Goal: Task Accomplishment & Management: Use online tool/utility

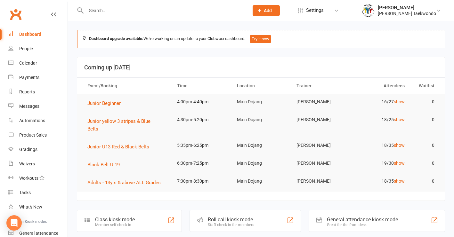
click at [107, 12] on input "text" at bounding box center [164, 10] width 160 height 9
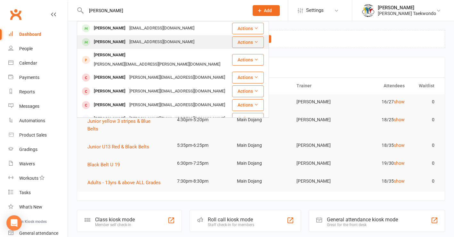
type input "harriet"
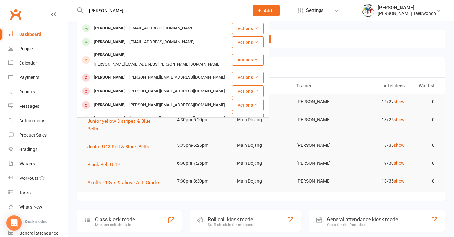
drag, startPoint x: 115, startPoint y: 44, endPoint x: 114, endPoint y: 41, distance: 3.3
click at [115, 44] on div "[PERSON_NAME]" at bounding box center [110, 41] width 36 height 9
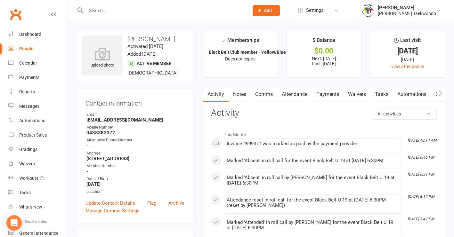
click at [332, 94] on link "Payments" at bounding box center [328, 94] width 32 height 15
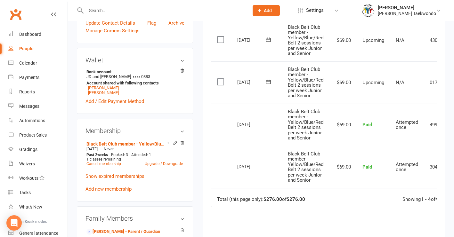
scroll to position [182, 0]
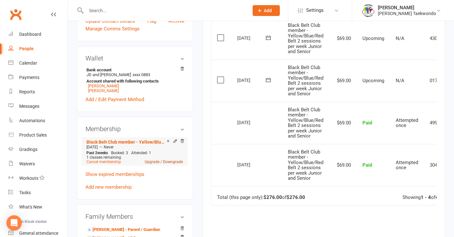
click at [151, 164] on link "Upgrade / Downgrade" at bounding box center [164, 162] width 38 height 4
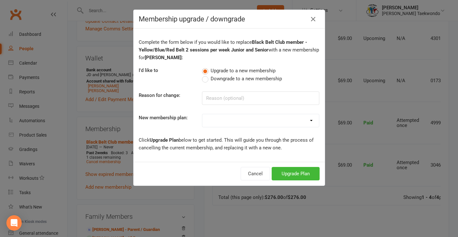
click at [203, 80] on label "Downgrade to a new membership" at bounding box center [242, 79] width 80 height 8
click at [203, 75] on input "Downgrade to a new membership" at bounding box center [204, 75] width 4 height 0
select select "7"
click at [279, 173] on button "Downgrade Plan" at bounding box center [293, 173] width 54 height 13
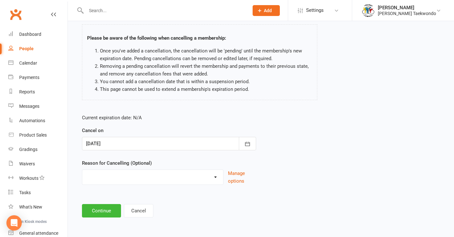
scroll to position [52, 0]
drag, startPoint x: 104, startPoint y: 207, endPoint x: 106, endPoint y: 199, distance: 8.3
click at [104, 207] on button "Continue" at bounding box center [101, 210] width 39 height 13
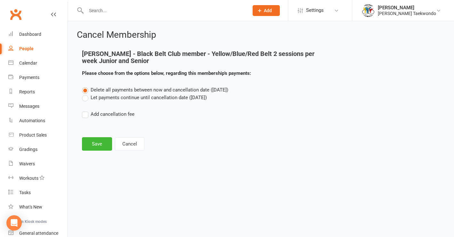
scroll to position [0, 0]
drag, startPoint x: 85, startPoint y: 98, endPoint x: 96, endPoint y: 128, distance: 32.4
click at [85, 98] on label "Let payments continue until cancellation date (Oct 13, 2025)" at bounding box center [144, 98] width 125 height 8
click at [85, 94] on input "Let payments continue until cancellation date (Oct 13, 2025)" at bounding box center [84, 94] width 4 height 0
click at [97, 146] on button "Save" at bounding box center [97, 143] width 30 height 13
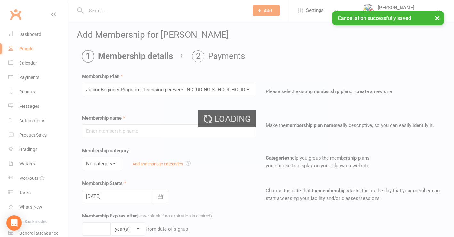
type input "Junior Beginner Program - 1 session per week INCLUDING SCHOOL HOLIDAYS"
type input "0"
type input "1"
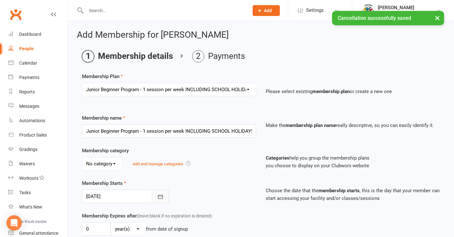
click at [161, 194] on icon "button" at bounding box center [160, 197] width 6 height 6
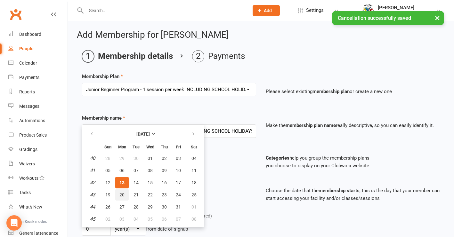
click at [122, 194] on span "20" at bounding box center [121, 194] width 5 height 5
type input "[DATE]"
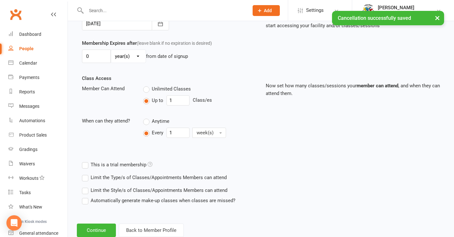
scroll to position [196, 0]
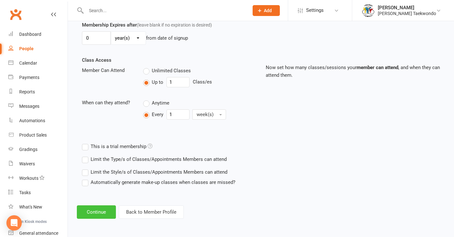
click at [94, 207] on button "Continue" at bounding box center [96, 211] width 39 height 13
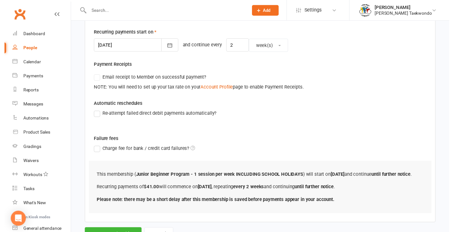
scroll to position [190, 0]
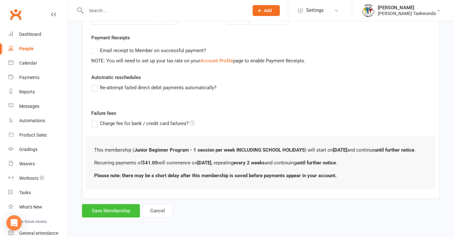
click at [112, 207] on button "Save Membership" at bounding box center [111, 210] width 58 height 13
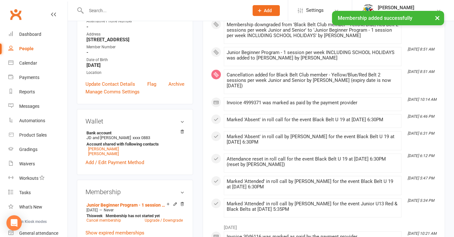
scroll to position [266, 0]
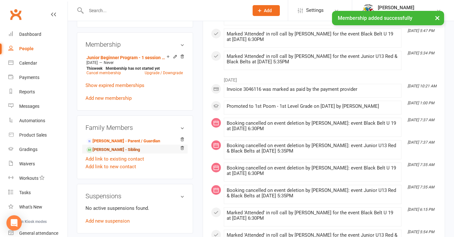
click at [123, 153] on link "George Foulkes - Sibling" at bounding box center [112, 150] width 53 height 7
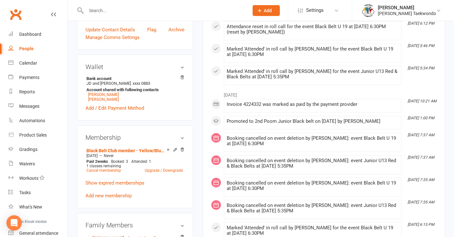
scroll to position [174, 0]
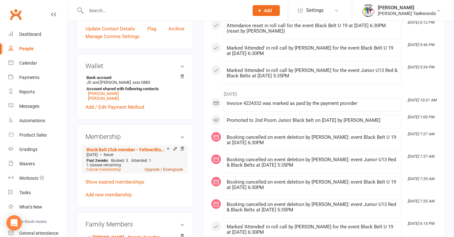
click at [174, 172] on link "Upgrade / Downgrade" at bounding box center [164, 169] width 38 height 4
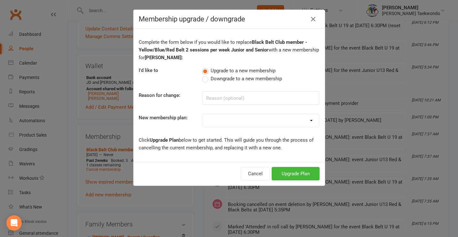
drag, startPoint x: 202, startPoint y: 81, endPoint x: 224, endPoint y: 88, distance: 23.6
click at [204, 82] on label "Downgrade to a new membership" at bounding box center [242, 79] width 80 height 8
click at [204, 75] on input "Downgrade to a new membership" at bounding box center [204, 75] width 4 height 0
select select "7"
click at [286, 176] on button "Downgrade Plan" at bounding box center [293, 173] width 54 height 13
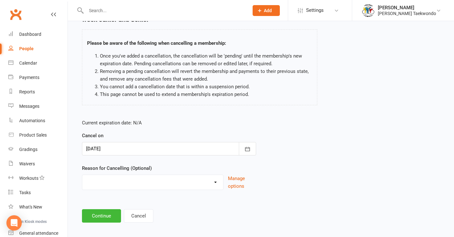
scroll to position [52, 0]
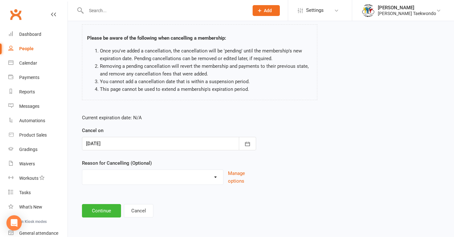
drag, startPoint x: 108, startPoint y: 203, endPoint x: 113, endPoint y: 202, distance: 4.6
click at [110, 204] on button "Continue" at bounding box center [101, 210] width 39 height 13
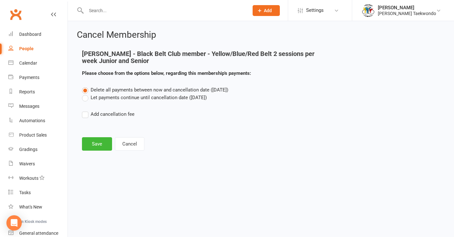
scroll to position [0, 0]
drag, startPoint x: 86, startPoint y: 97, endPoint x: 99, endPoint y: 117, distance: 23.8
click at [86, 97] on label "Let payments continue until cancellation date (Oct 13, 2025)" at bounding box center [144, 98] width 125 height 8
click at [86, 94] on input "Let payments continue until cancellation date (Oct 13, 2025)" at bounding box center [84, 94] width 4 height 0
drag, startPoint x: 95, startPoint y: 148, endPoint x: 104, endPoint y: 145, distance: 10.1
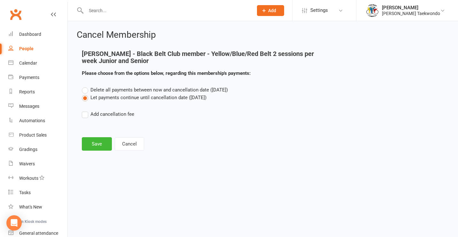
click at [95, 148] on button "Save" at bounding box center [97, 143] width 30 height 13
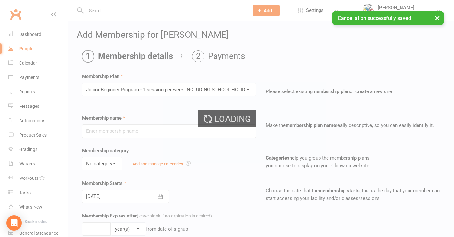
type input "Junior Beginner Program - 1 session per week INCLUDING SCHOOL HOLIDAYS"
type input "0"
type input "1"
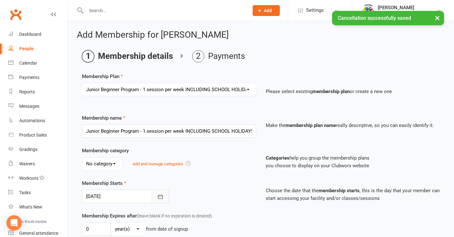
click at [159, 196] on icon "button" at bounding box center [160, 197] width 6 height 6
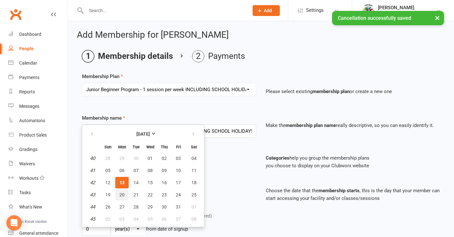
drag, startPoint x: 124, startPoint y: 193, endPoint x: 155, endPoint y: 187, distance: 31.0
click at [126, 192] on button "20" at bounding box center [121, 195] width 13 height 12
type input "[DATE]"
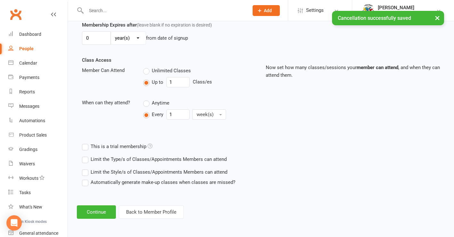
scroll to position [196, 0]
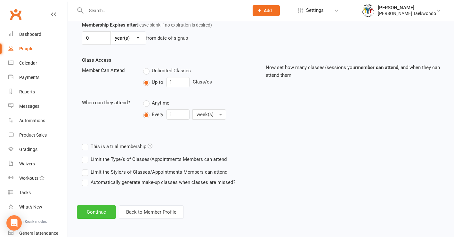
click at [94, 206] on button "Continue" at bounding box center [96, 211] width 39 height 13
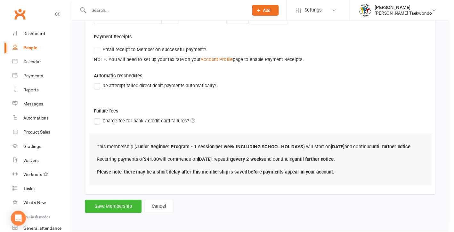
scroll to position [190, 0]
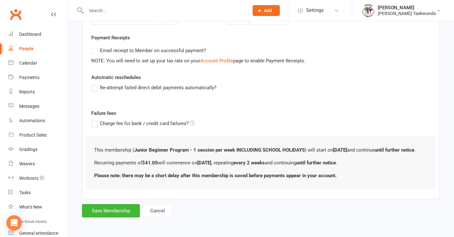
click at [98, 206] on button "Save Membership" at bounding box center [111, 210] width 58 height 13
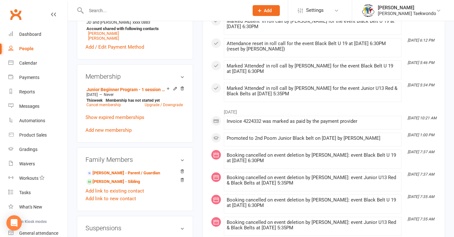
scroll to position [283, 0]
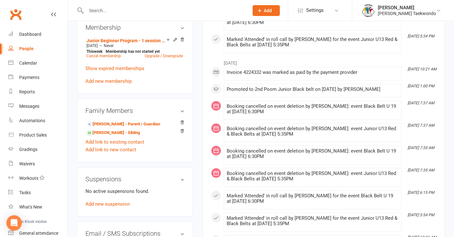
click at [109, 136] on link "Harriet Foulkes - Sibling" at bounding box center [112, 133] width 53 height 7
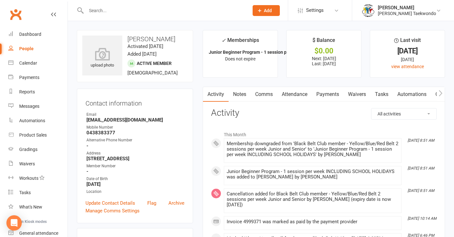
click at [327, 93] on link "Payments" at bounding box center [328, 94] width 32 height 15
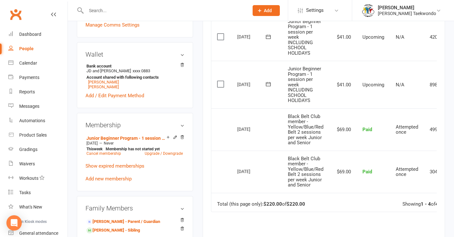
scroll to position [188, 0]
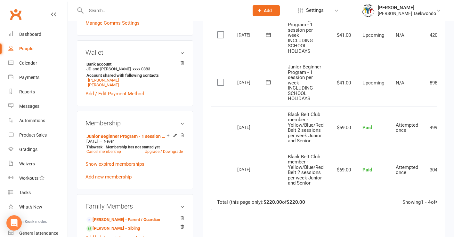
click at [133, 232] on link "George Foulkes - Sibling" at bounding box center [112, 228] width 53 height 7
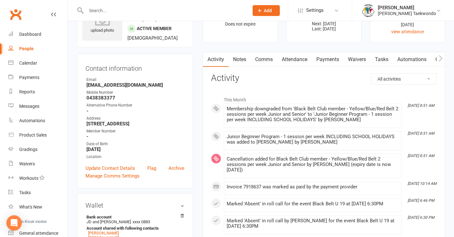
scroll to position [39, 0]
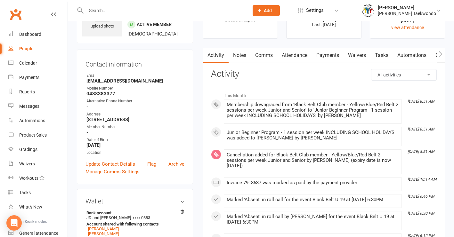
click at [332, 57] on link "Payments" at bounding box center [328, 55] width 32 height 15
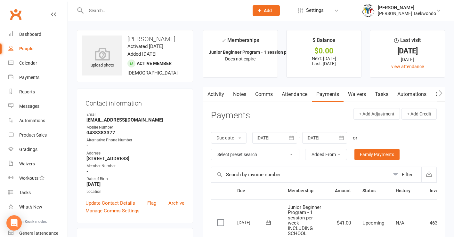
drag, startPoint x: 297, startPoint y: 92, endPoint x: 385, endPoint y: 90, distance: 87.7
click at [297, 92] on link "Attendance" at bounding box center [294, 94] width 35 height 15
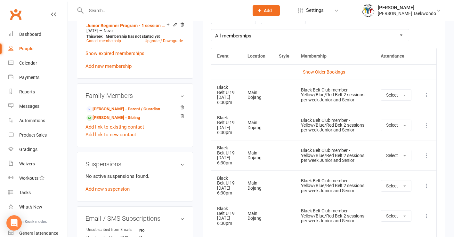
scroll to position [301, 0]
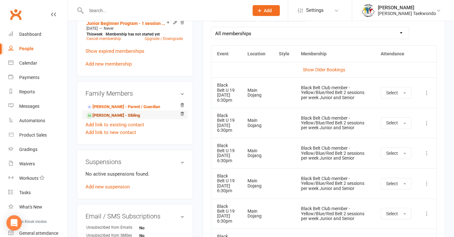
click at [126, 119] on link "Harriet Foulkes - Sibling" at bounding box center [112, 115] width 53 height 7
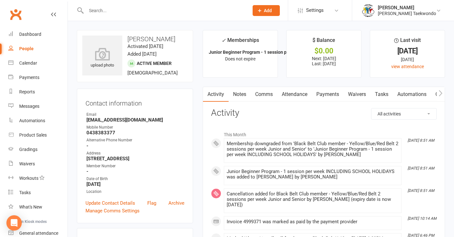
click at [296, 95] on link "Attendance" at bounding box center [294, 94] width 35 height 15
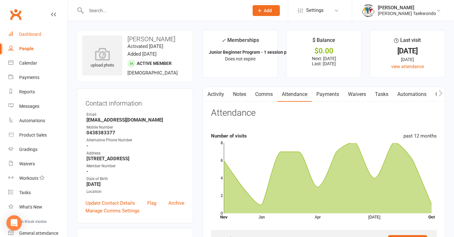
click at [33, 35] on div "Dashboard" at bounding box center [30, 34] width 22 height 5
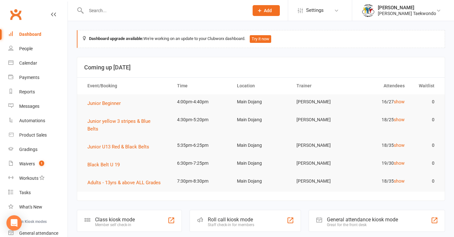
click at [102, 13] on input "text" at bounding box center [164, 10] width 160 height 9
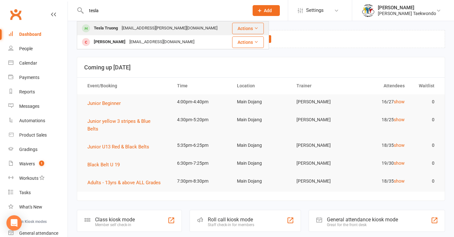
type input "tesla"
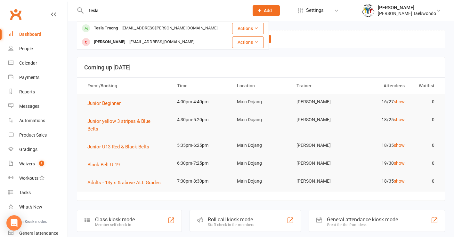
drag, startPoint x: 102, startPoint y: 25, endPoint x: 117, endPoint y: 34, distance: 17.8
click at [102, 25] on div "Tesla Truong" at bounding box center [106, 28] width 28 height 9
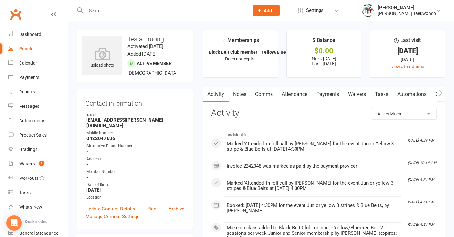
click at [327, 95] on link "Payments" at bounding box center [328, 94] width 32 height 15
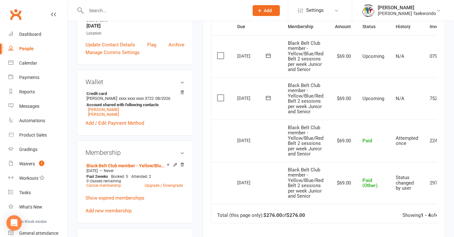
scroll to position [155, 0]
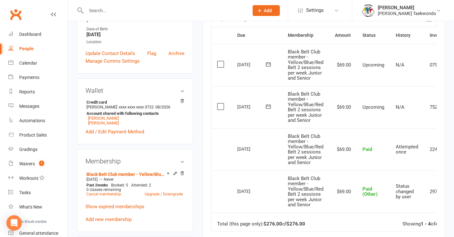
click at [220, 105] on label at bounding box center [221, 106] width 9 height 6
click at [220, 103] on input "checkbox" at bounding box center [219, 103] width 4 height 0
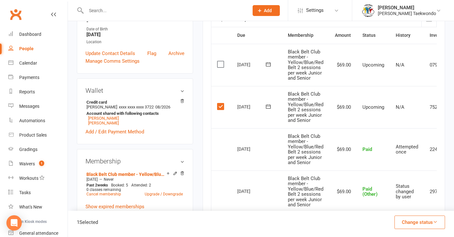
click at [436, 222] on icon "button" at bounding box center [434, 221] width 5 height 5
click at [223, 104] on label at bounding box center [221, 106] width 9 height 6
click at [221, 103] on input "checkbox" at bounding box center [219, 103] width 4 height 0
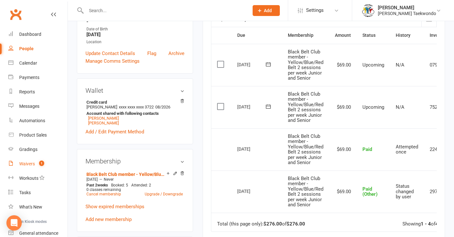
drag, startPoint x: 28, startPoint y: 165, endPoint x: 42, endPoint y: 160, distance: 14.6
click at [29, 165] on div "Waivers" at bounding box center [27, 163] width 16 height 5
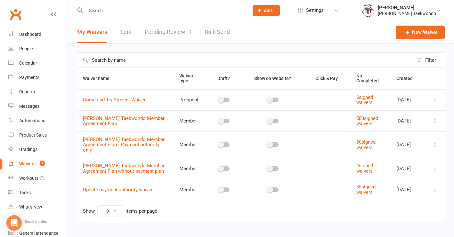
click at [167, 32] on link "Pending Review 1" at bounding box center [168, 32] width 47 height 22
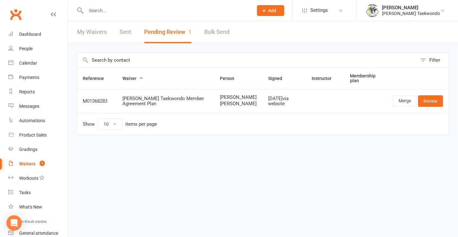
drag, startPoint x: 171, startPoint y: 33, endPoint x: 180, endPoint y: 33, distance: 8.3
click at [171, 33] on button "Pending Review 1" at bounding box center [167, 32] width 47 height 22
click at [430, 106] on link "Review" at bounding box center [430, 101] width 25 height 12
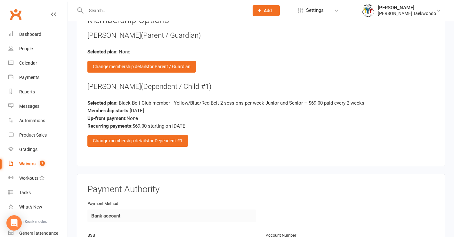
scroll to position [1127, 0]
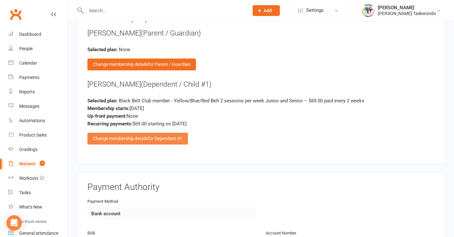
click at [150, 136] on span "for Dependent #1" at bounding box center [165, 138] width 35 height 5
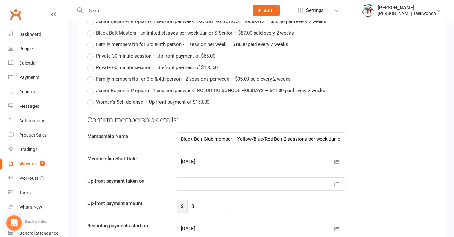
scroll to position [1222, 0]
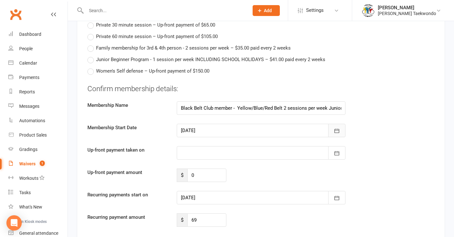
click at [338, 129] on icon "button" at bounding box center [336, 131] width 5 height 4
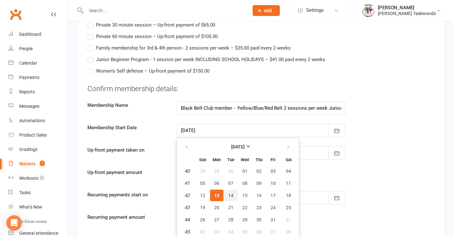
drag, startPoint x: 231, startPoint y: 191, endPoint x: 234, endPoint y: 191, distance: 3.5
click at [231, 193] on span "14" at bounding box center [230, 195] width 5 height 5
type input "[DATE]"
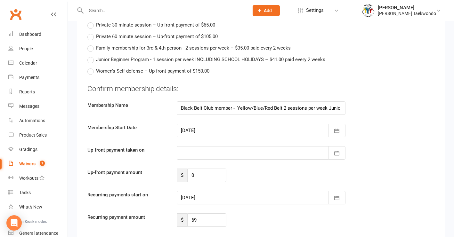
type input "[DATE]"
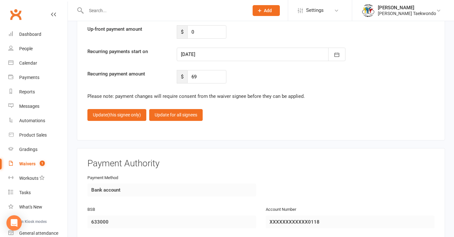
scroll to position [1373, 0]
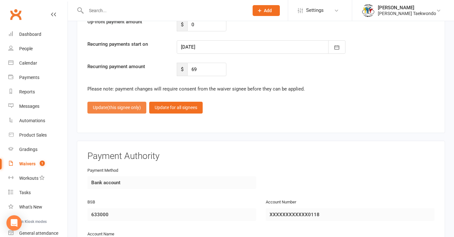
click at [137, 105] on span "(this signee only)" at bounding box center [124, 107] width 34 height 5
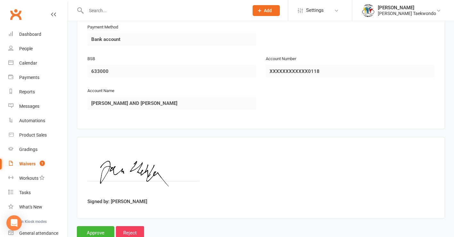
scroll to position [1320, 0]
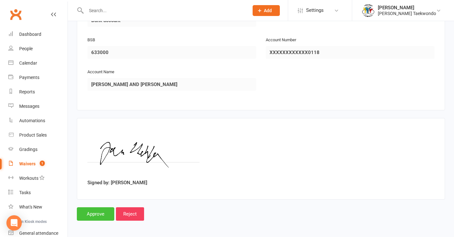
click at [93, 207] on input "Approve" at bounding box center [95, 213] width 37 height 13
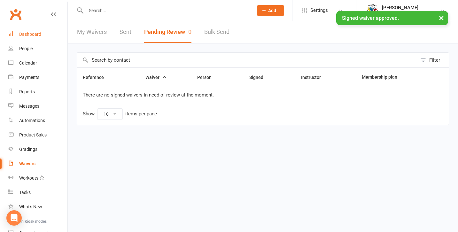
click at [35, 35] on div "Dashboard" at bounding box center [30, 34] width 22 height 5
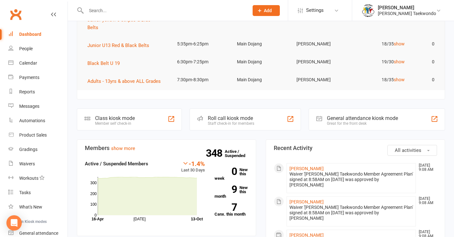
scroll to position [134, 0]
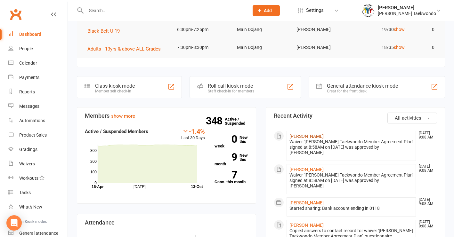
click at [297, 134] on link "[PERSON_NAME]" at bounding box center [306, 136] width 34 height 5
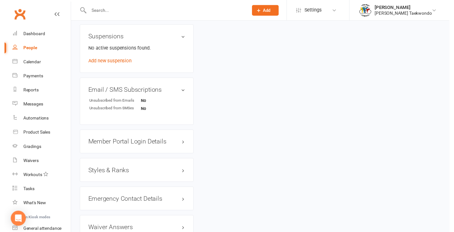
scroll to position [430, 0]
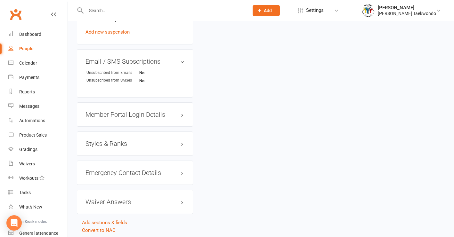
drag, startPoint x: 135, startPoint y: 112, endPoint x: 145, endPoint y: 120, distance: 12.5
click at [135, 112] on h3 "Member Portal Login Details" at bounding box center [134, 114] width 99 height 7
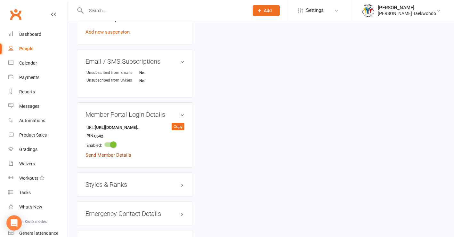
click at [115, 154] on link "Send Member Details" at bounding box center [108, 155] width 46 height 6
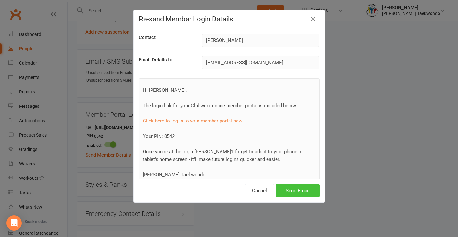
click at [297, 193] on button "Send Email" at bounding box center [298, 190] width 44 height 13
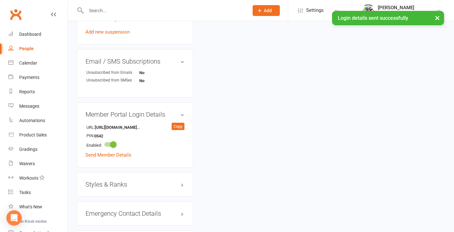
click at [112, 184] on h3 "Styles & Ranks" at bounding box center [134, 184] width 99 height 7
click at [110, 217] on link "Add new style" at bounding box center [100, 217] width 30 height 6
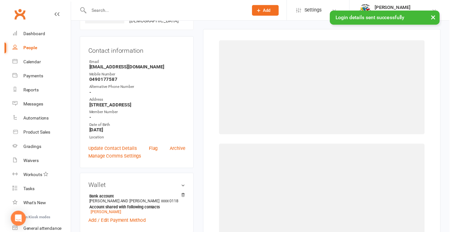
scroll to position [49, 0]
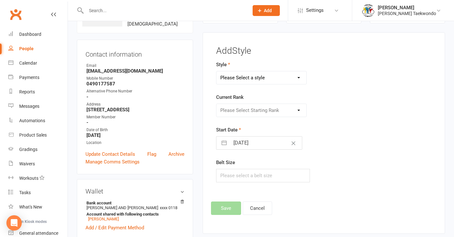
drag, startPoint x: 298, startPoint y: 77, endPoint x: 456, endPoint y: 57, distance: 159.3
select select "2219"
select select "22000"
click at [291, 145] on icon "Clear Date" at bounding box center [293, 143] width 5 height 4
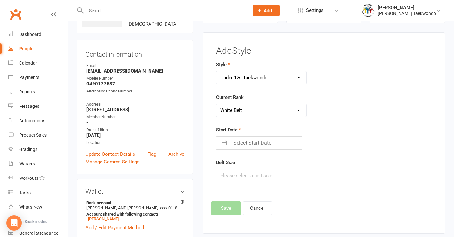
select select "8"
select select "2025"
select select "9"
select select "2025"
select select "10"
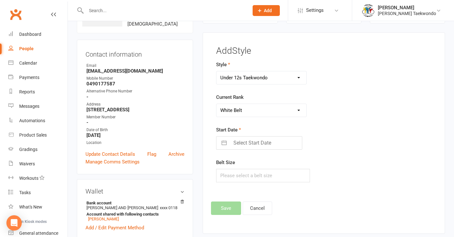
select select "2025"
click at [232, 145] on input "Select Start Date" at bounding box center [266, 143] width 72 height 13
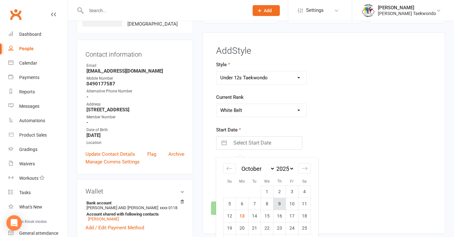
click at [281, 206] on td "9" at bounding box center [279, 204] width 12 height 12
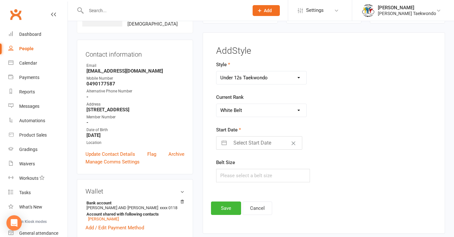
type input "[DATE]"
drag, startPoint x: 227, startPoint y: 210, endPoint x: 248, endPoint y: 205, distance: 21.7
click at [227, 210] on button "Save" at bounding box center [226, 208] width 30 height 13
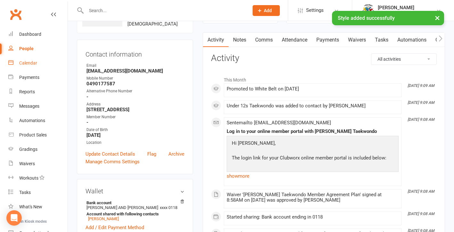
click at [31, 63] on div "Calendar" at bounding box center [28, 62] width 18 height 5
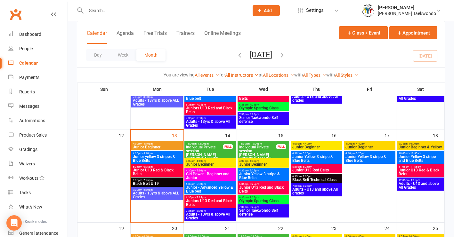
scroll to position [180, 0]
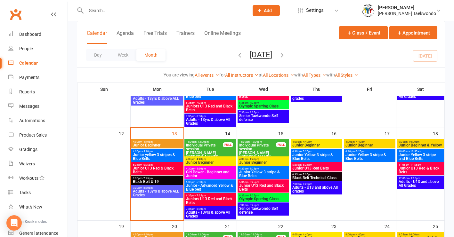
click at [307, 154] on span "Junior Yellow 3 stripe & Blue Belts" at bounding box center [316, 157] width 49 height 8
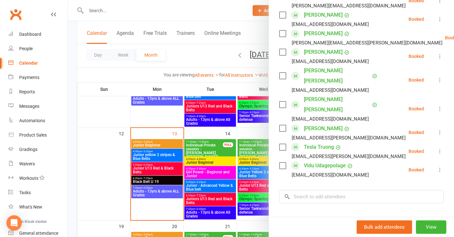
scroll to position [334, 0]
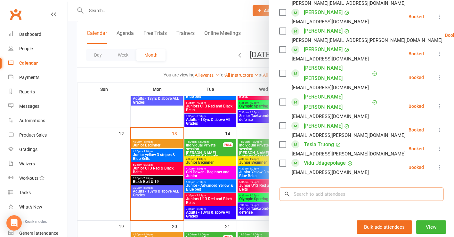
drag, startPoint x: 306, startPoint y: 174, endPoint x: 309, endPoint y: 172, distance: 3.6
click at [306, 187] on input "search" at bounding box center [361, 193] width 164 height 13
type input "c"
click at [35, 34] on div "Dashboard" at bounding box center [30, 34] width 22 height 5
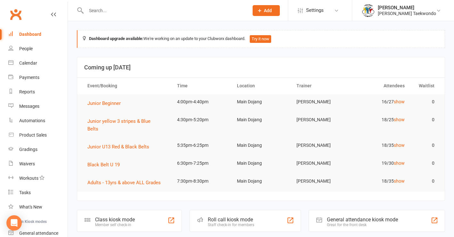
drag, startPoint x: 26, startPoint y: 60, endPoint x: 30, endPoint y: 62, distance: 4.5
click at [28, 61] on link "Calendar" at bounding box center [37, 63] width 59 height 14
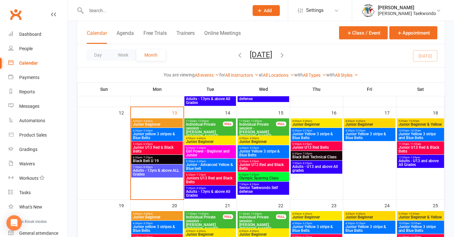
scroll to position [202, 0]
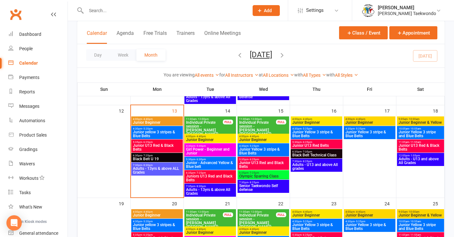
click at [327, 131] on span "Junior Yellow 3 stripe & Blue Belts" at bounding box center [316, 134] width 49 height 8
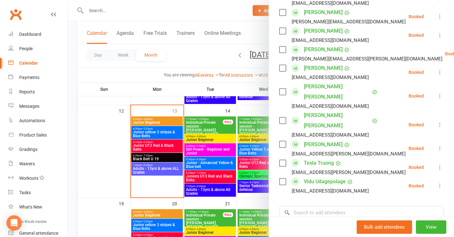
scroll to position [330, 0]
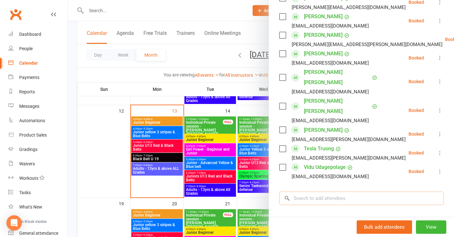
click at [312, 192] on input "search" at bounding box center [361, 198] width 164 height 13
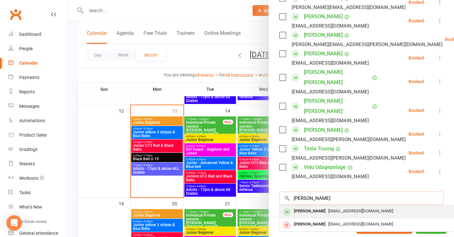
type input "[PERSON_NAME]"
click at [310, 207] on div "[PERSON_NAME]" at bounding box center [309, 211] width 37 height 9
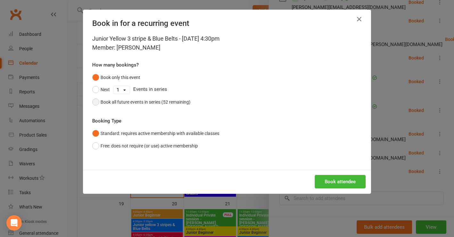
drag, startPoint x: 91, startPoint y: 97, endPoint x: 94, endPoint y: 100, distance: 3.9
click at [92, 98] on button "Book all future events in series (52 remaining)" at bounding box center [141, 102] width 98 height 12
click at [340, 181] on button "Book attendee" at bounding box center [339, 181] width 51 height 13
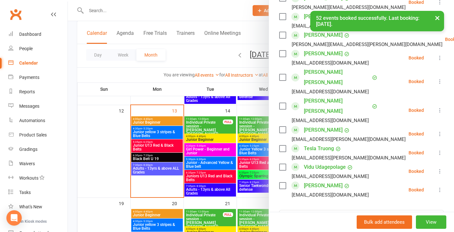
drag, startPoint x: 92, startPoint y: 170, endPoint x: 151, endPoint y: 161, distance: 59.1
click at [96, 169] on div at bounding box center [261, 116] width 386 height 232
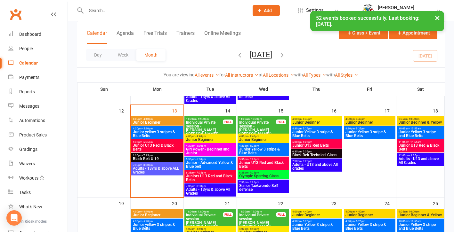
click at [251, 148] on span "Junior Yellow 3 stripe & Blue Belts" at bounding box center [263, 151] width 49 height 8
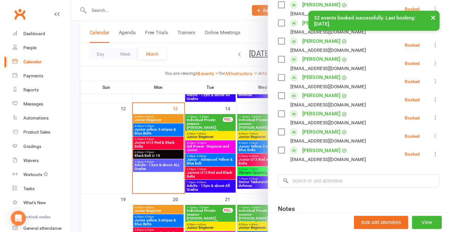
scroll to position [281, 0]
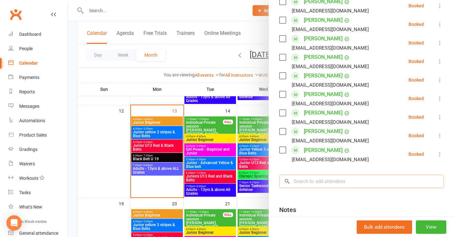
drag, startPoint x: 298, startPoint y: 171, endPoint x: 302, endPoint y: 167, distance: 5.4
click at [298, 175] on input "search" at bounding box center [361, 181] width 164 height 13
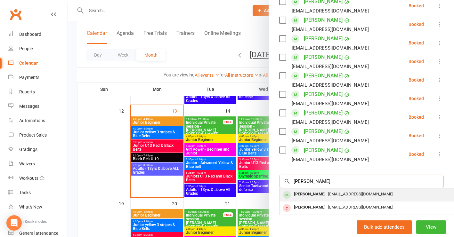
type input "[PERSON_NAME]"
click at [305, 190] on div "[PERSON_NAME]" at bounding box center [309, 194] width 37 height 9
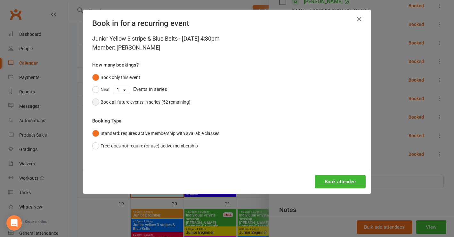
click at [95, 99] on button "Book all future events in series (52 remaining)" at bounding box center [141, 102] width 98 height 12
click at [339, 180] on button "Book attendee" at bounding box center [339, 181] width 51 height 13
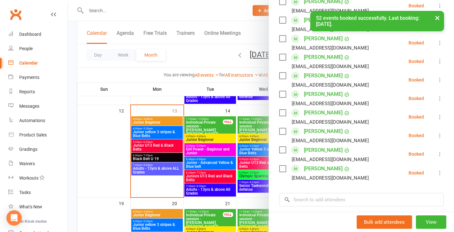
drag, startPoint x: 110, startPoint y: 172, endPoint x: 287, endPoint y: 148, distance: 177.8
click at [112, 171] on div at bounding box center [261, 116] width 386 height 232
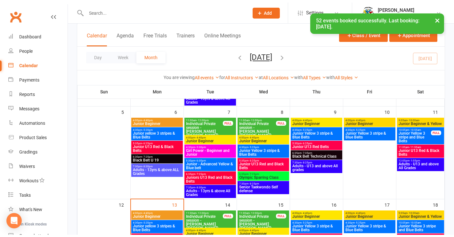
scroll to position [98, 0]
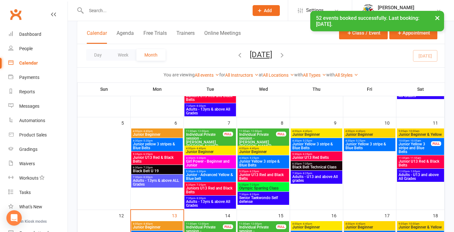
click at [310, 143] on span "Junior Yellow 3 stripe & Blue Belts" at bounding box center [316, 146] width 49 height 8
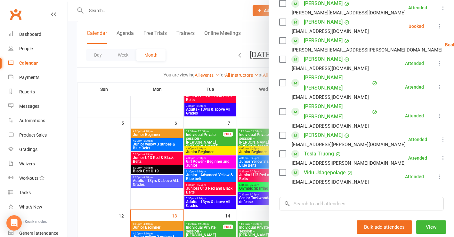
scroll to position [306, 0]
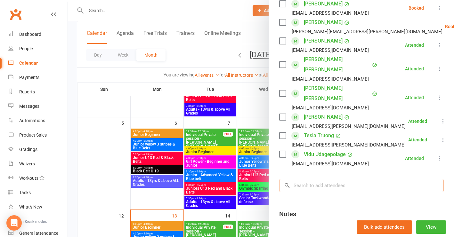
click at [294, 179] on input "search" at bounding box center [361, 185] width 164 height 13
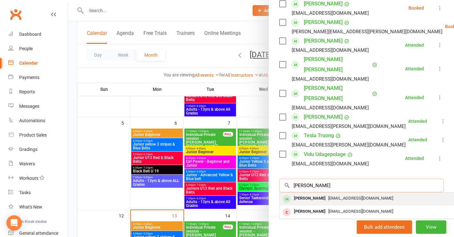
type input "[PERSON_NAME]"
click at [304, 194] on div "[PERSON_NAME]" at bounding box center [309, 198] width 37 height 9
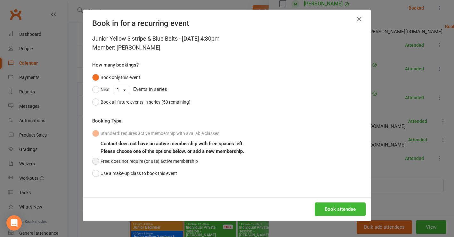
drag, startPoint x: 95, startPoint y: 160, endPoint x: 154, endPoint y: 166, distance: 59.5
click at [96, 160] on button "Free: does not require (or use) active membership" at bounding box center [145, 161] width 106 height 12
click at [337, 209] on button "Book attendee" at bounding box center [339, 208] width 51 height 13
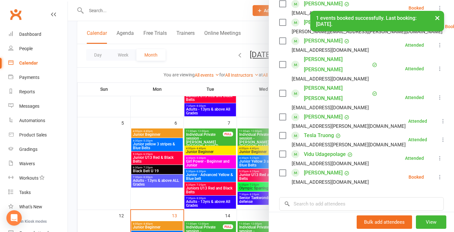
click at [436, 174] on icon at bounding box center [439, 177] width 6 height 6
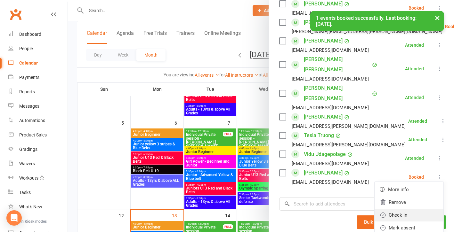
click at [393, 209] on link "Check in" at bounding box center [408, 215] width 69 height 13
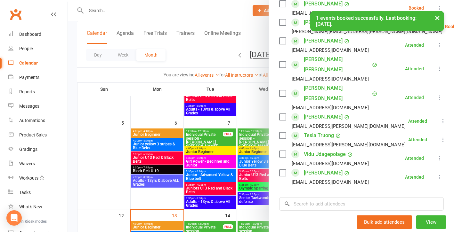
drag, startPoint x: 111, startPoint y: 176, endPoint x: 139, endPoint y: 173, distance: 28.7
click at [112, 176] on div at bounding box center [261, 116] width 386 height 232
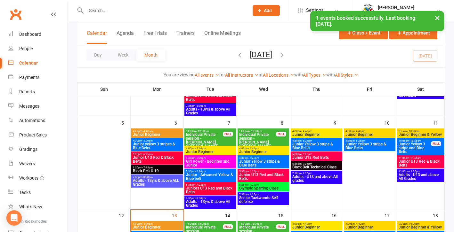
click at [262, 163] on span "Junior Yellow 3 stripe & Blue Belts" at bounding box center [263, 164] width 49 height 8
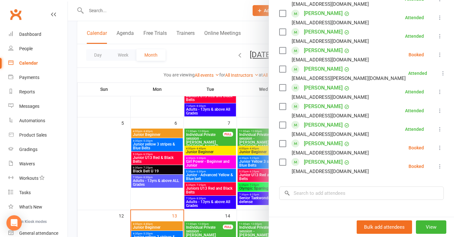
scroll to position [363, 0]
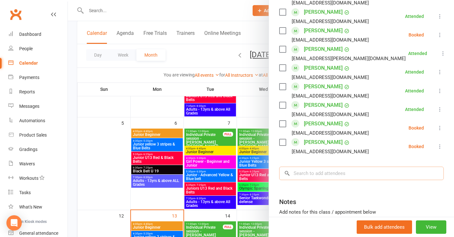
click at [299, 167] on input "search" at bounding box center [361, 173] width 164 height 13
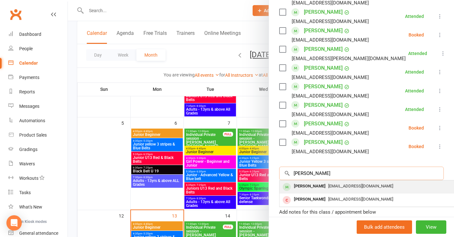
type input "[PERSON_NAME]"
click at [296, 182] on div "[PERSON_NAME]" at bounding box center [309, 186] width 37 height 9
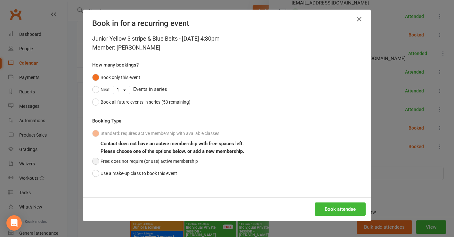
click at [93, 160] on button "Free: does not require (or use) active membership" at bounding box center [145, 161] width 106 height 12
click at [329, 210] on button "Book attendee" at bounding box center [339, 208] width 51 height 13
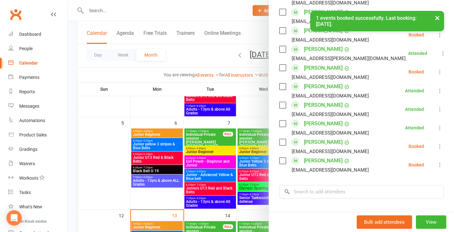
click at [436, 69] on icon at bounding box center [439, 72] width 6 height 6
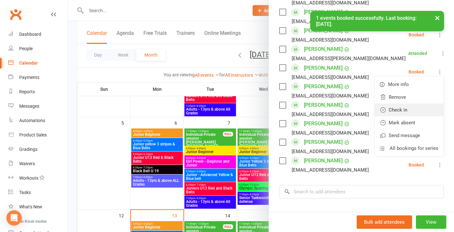
click at [393, 104] on link "Check in" at bounding box center [408, 110] width 69 height 13
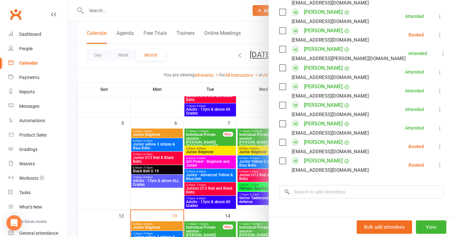
click at [101, 150] on div at bounding box center [261, 118] width 386 height 237
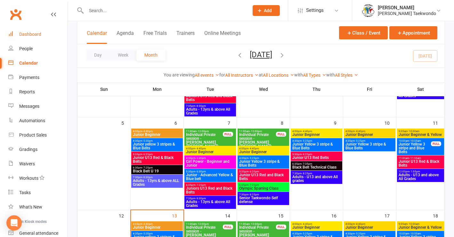
click at [30, 34] on div "Dashboard" at bounding box center [30, 34] width 22 height 5
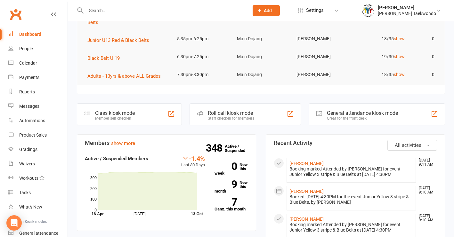
scroll to position [109, 0]
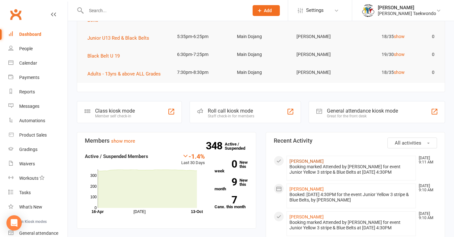
click at [301, 159] on link "[PERSON_NAME]" at bounding box center [306, 161] width 34 height 5
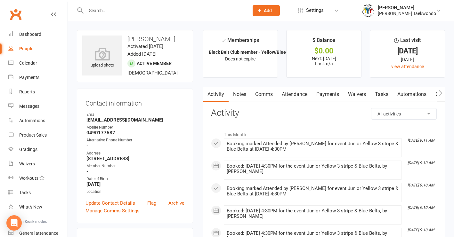
click at [326, 93] on link "Payments" at bounding box center [328, 94] width 32 height 15
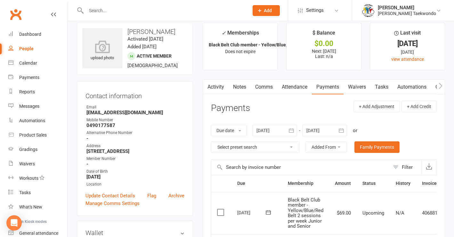
scroll to position [1, 0]
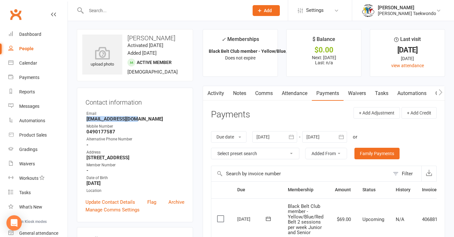
drag, startPoint x: 136, startPoint y: 119, endPoint x: 93, endPoint y: 121, distance: 42.9
click at [83, 120] on div "Contact information Owner Email [EMAIL_ADDRESS][DOMAIN_NAME] Mobile Number [PHO…" at bounding box center [135, 155] width 116 height 135
copy strong "[EMAIL_ADDRESS][DOMAIN_NAME]"
